Goal: Task Accomplishment & Management: Use online tool/utility

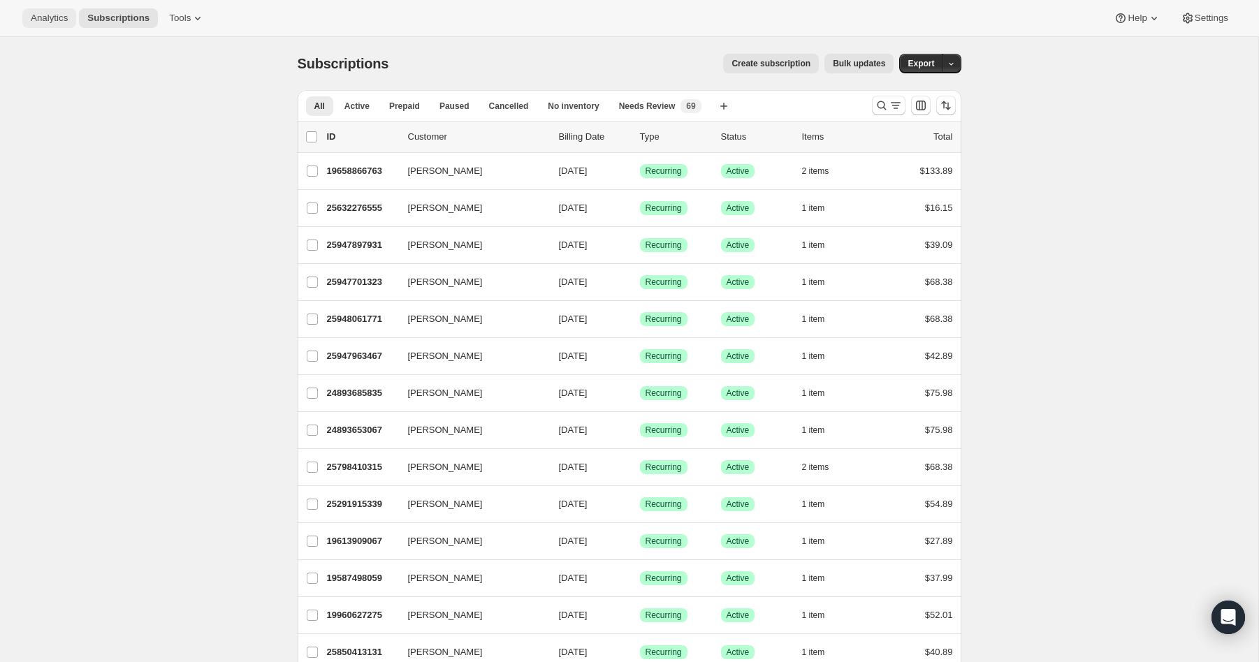
click at [46, 11] on button "Analytics" at bounding box center [49, 18] width 54 height 20
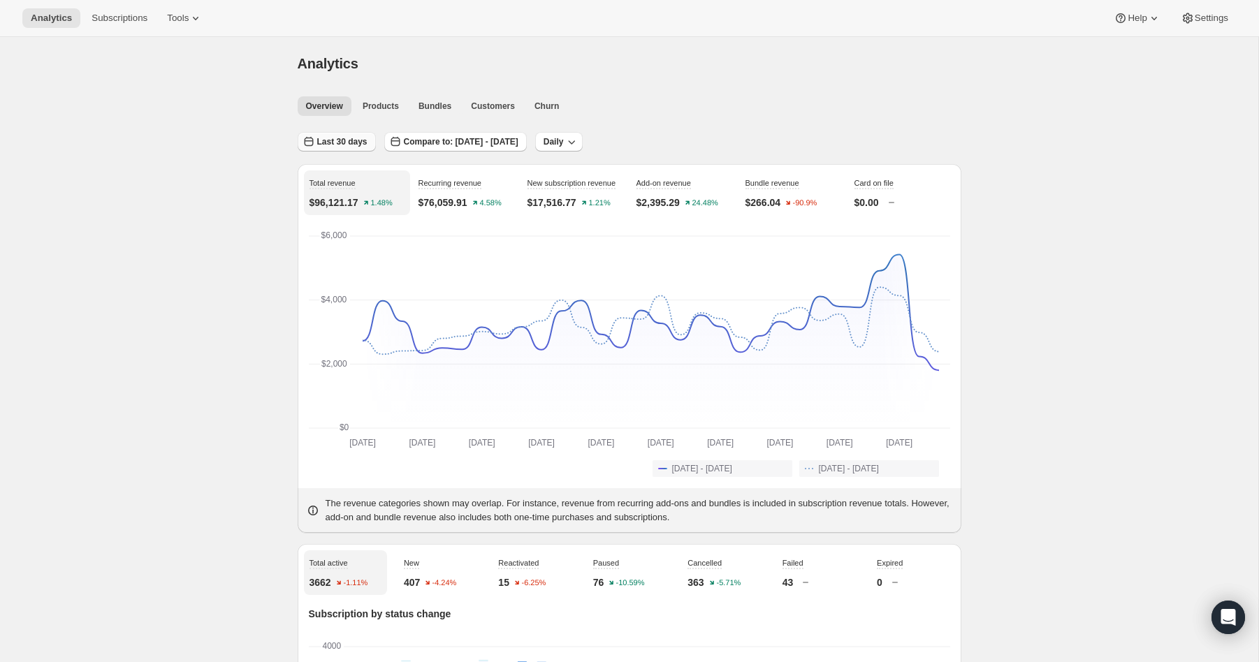
click at [333, 143] on span "Last 30 days" at bounding box center [342, 141] width 50 height 11
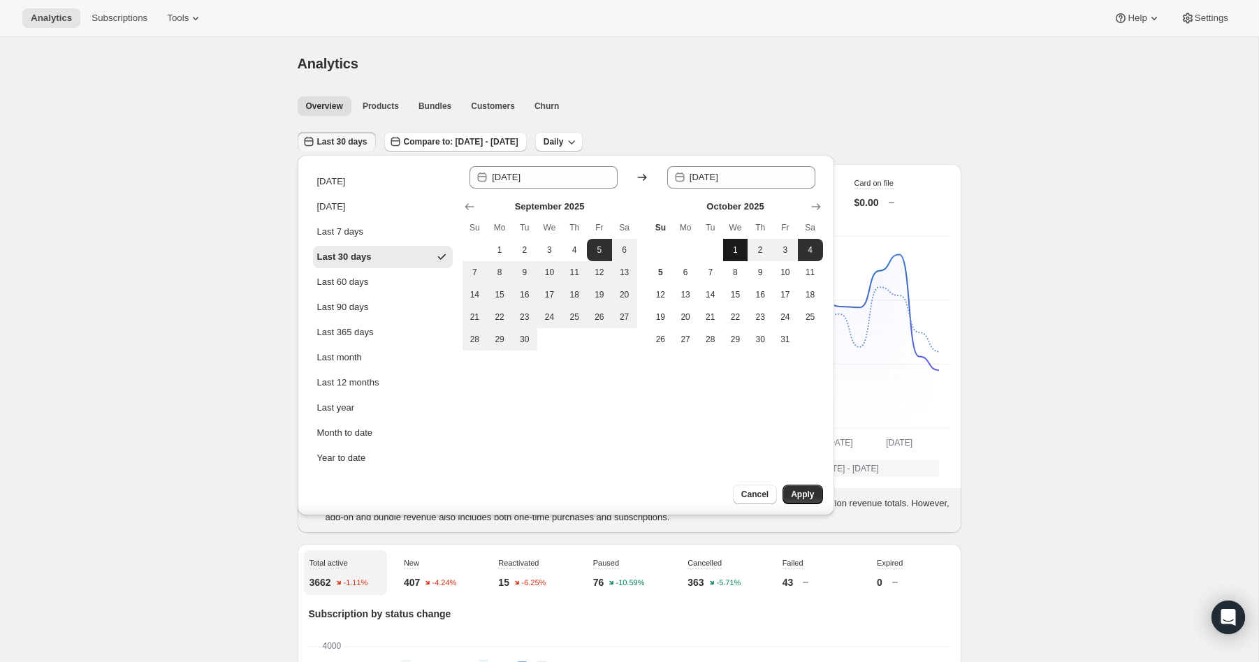
drag, startPoint x: 737, startPoint y: 254, endPoint x: 669, endPoint y: 279, distance: 72.3
click at [736, 255] on span "1" at bounding box center [736, 250] width 14 height 11
type input "[DATE]"
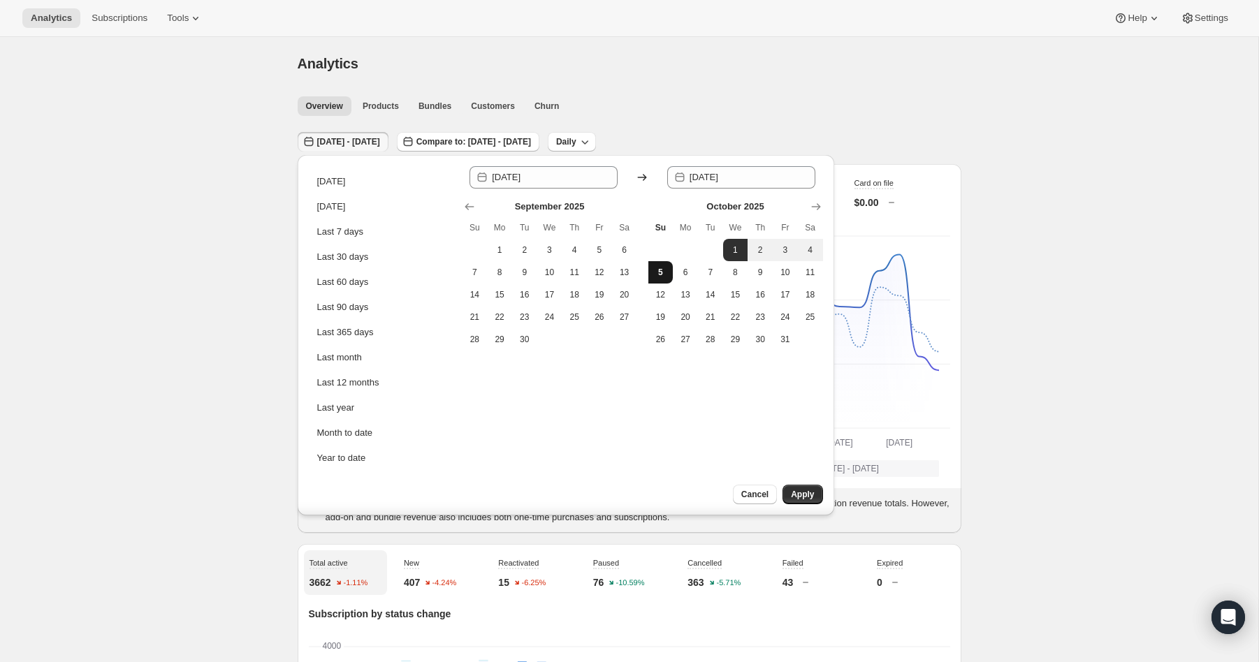
click at [660, 275] on span "5" at bounding box center [661, 272] width 14 height 11
type input "[DATE]"
click at [810, 491] on span "Apply" at bounding box center [802, 494] width 23 height 11
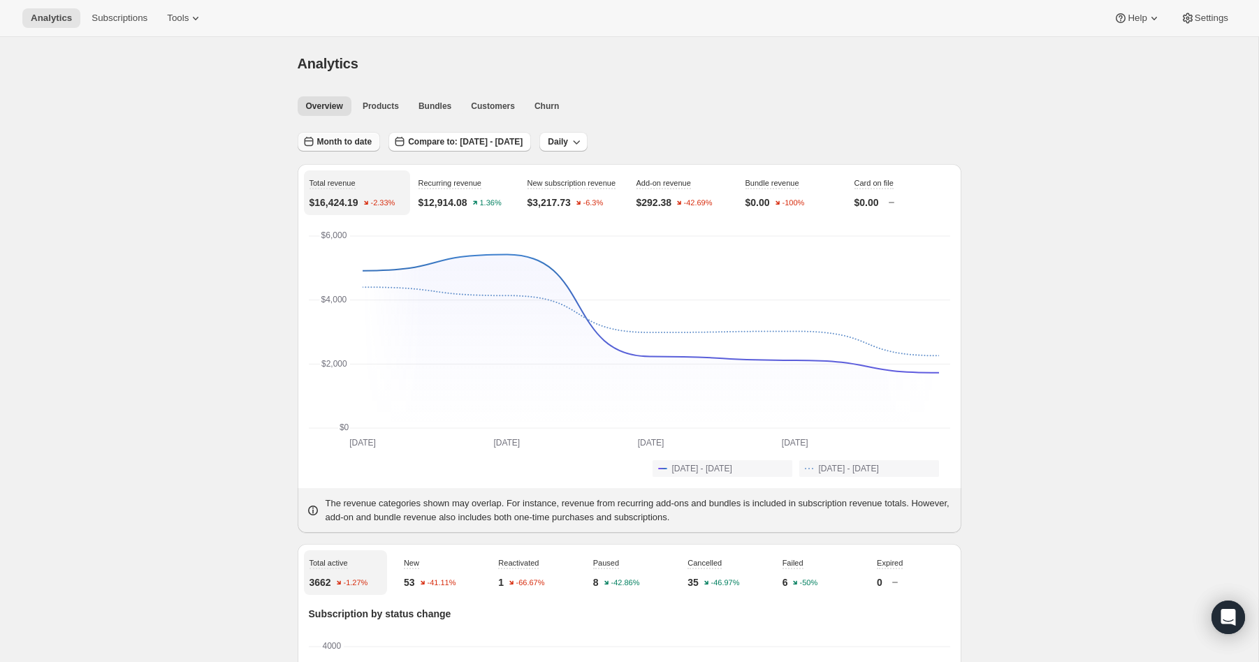
click at [363, 145] on span "Month to date" at bounding box center [344, 141] width 55 height 11
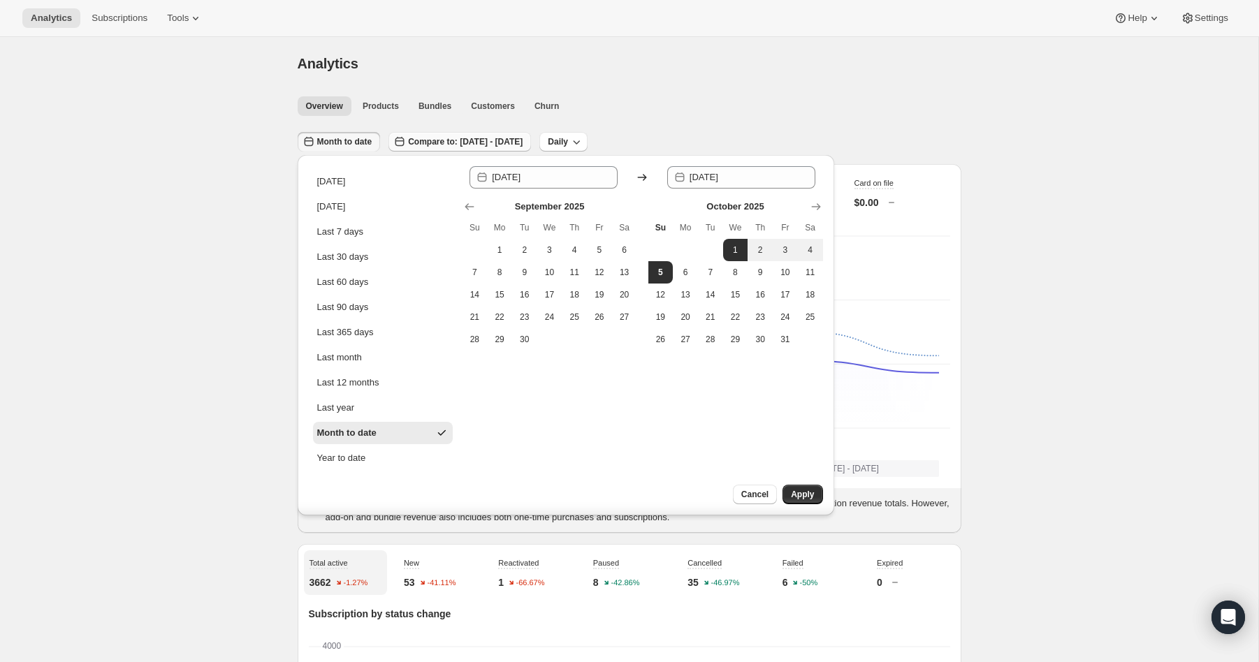
click at [428, 145] on span "Compare to: [DATE] - [DATE]" at bounding box center [465, 141] width 115 height 11
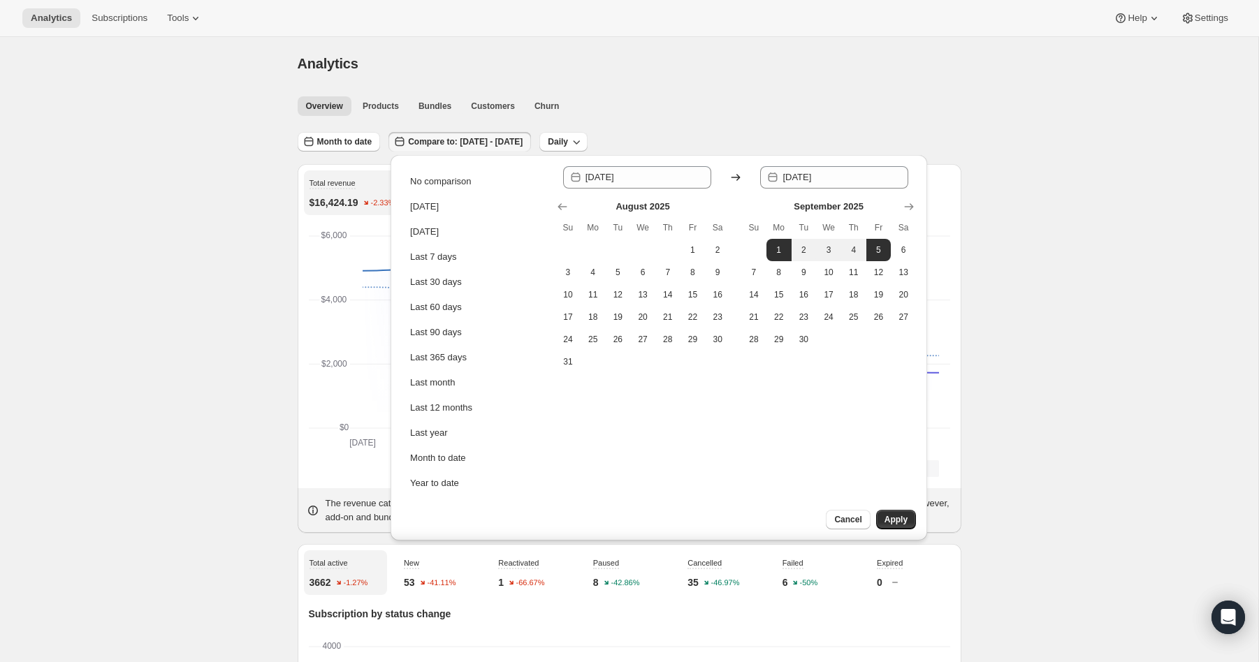
click at [692, 109] on ul "Overview Products Bundles Customers Churn More views" at bounding box center [625, 106] width 661 height 20
